Goal: Task Accomplishment & Management: Manage account settings

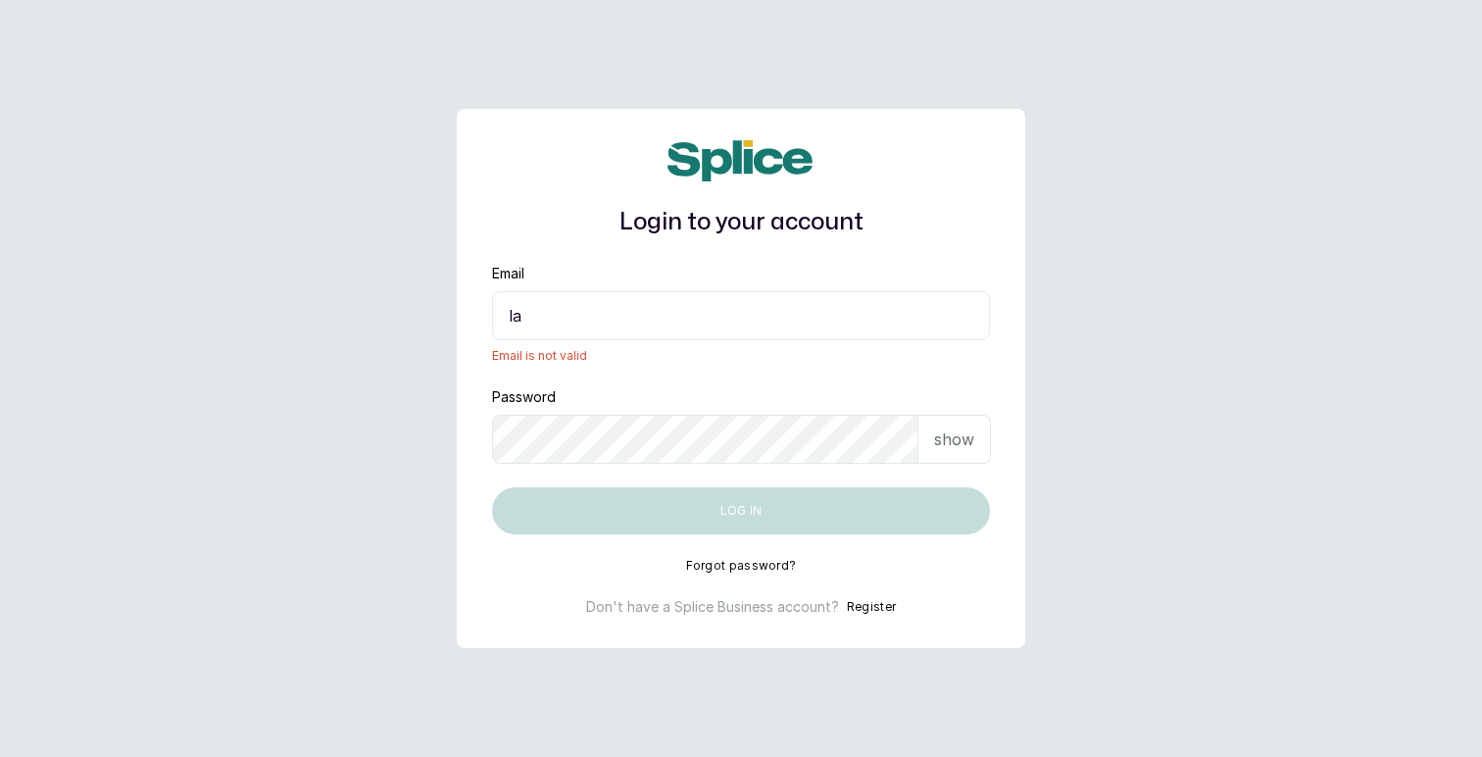
type input "[EMAIL_ADDRESS][DOMAIN_NAME]"
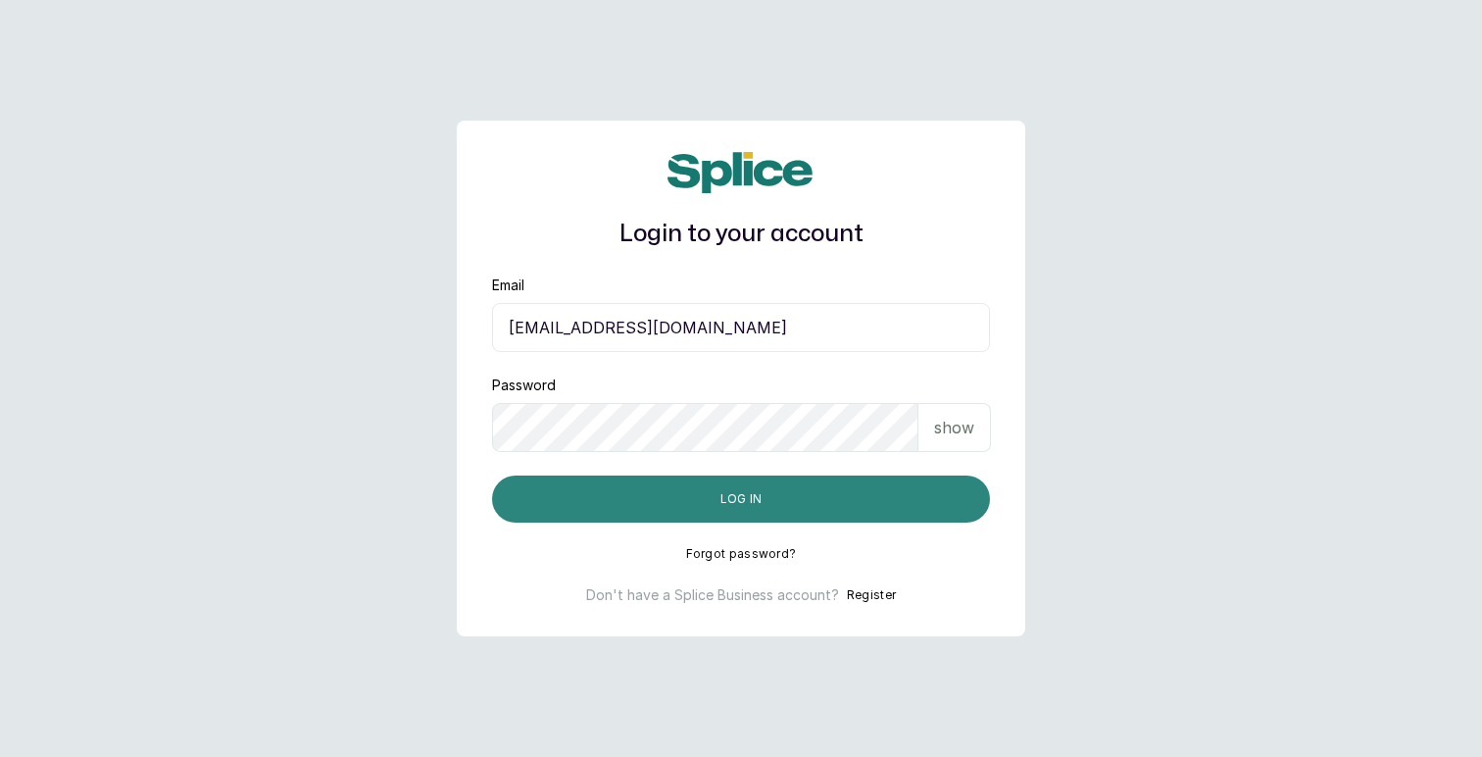
click at [725, 503] on button "Log in" at bounding box center [741, 498] width 498 height 47
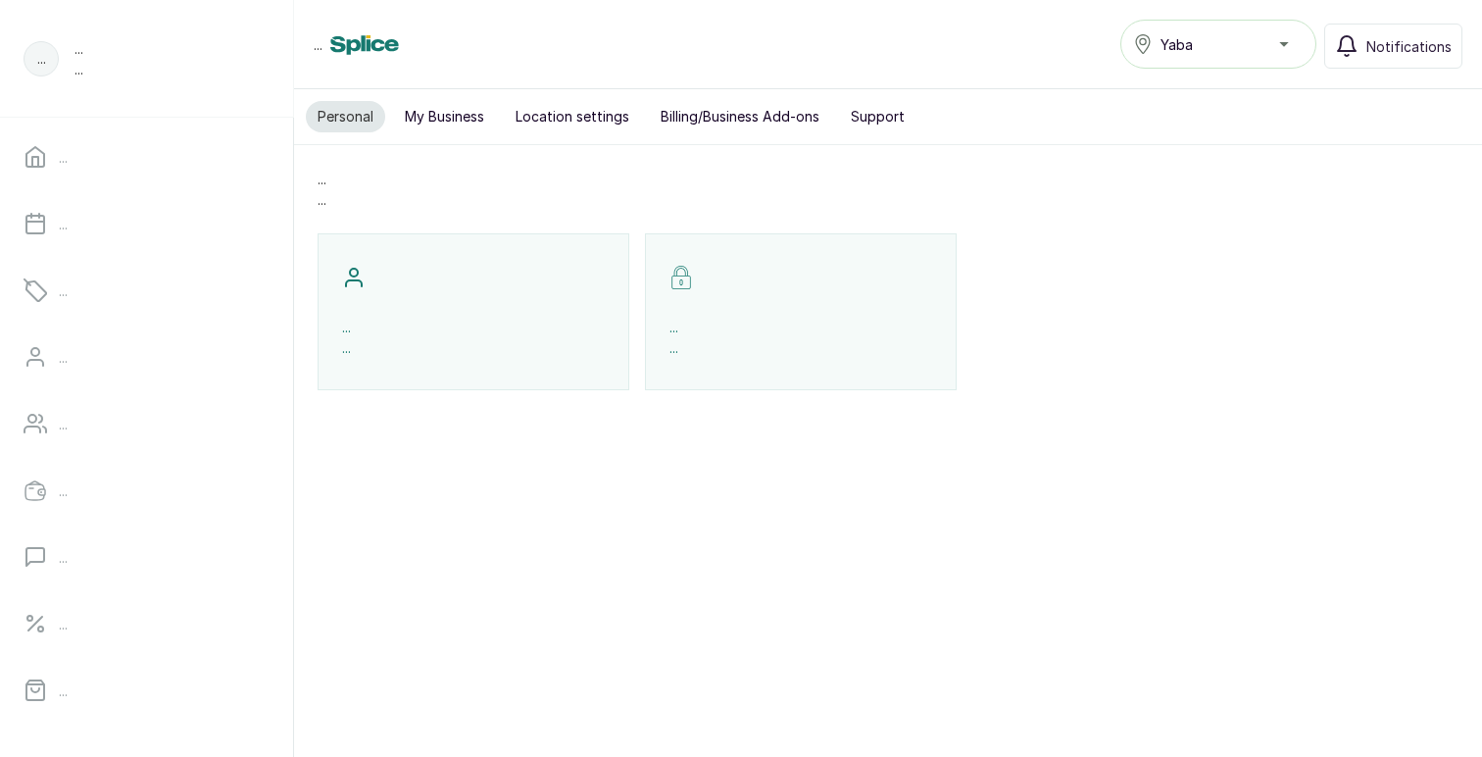
click at [560, 30] on div "... Yaba Notifications" at bounding box center [888, 44] width 1149 height 49
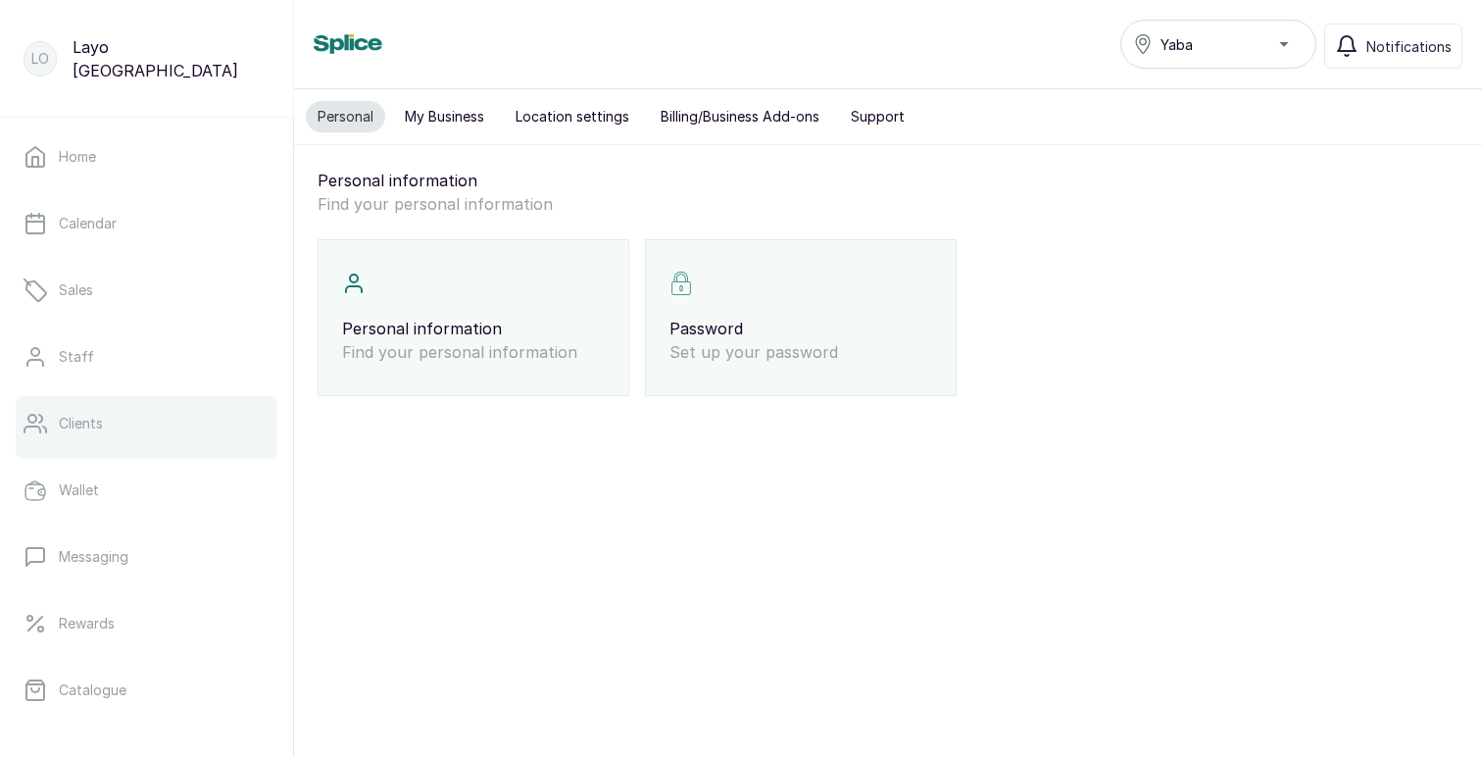
click at [90, 432] on p "Clients" at bounding box center [81, 424] width 44 height 20
